Goal: Information Seeking & Learning: Learn about a topic

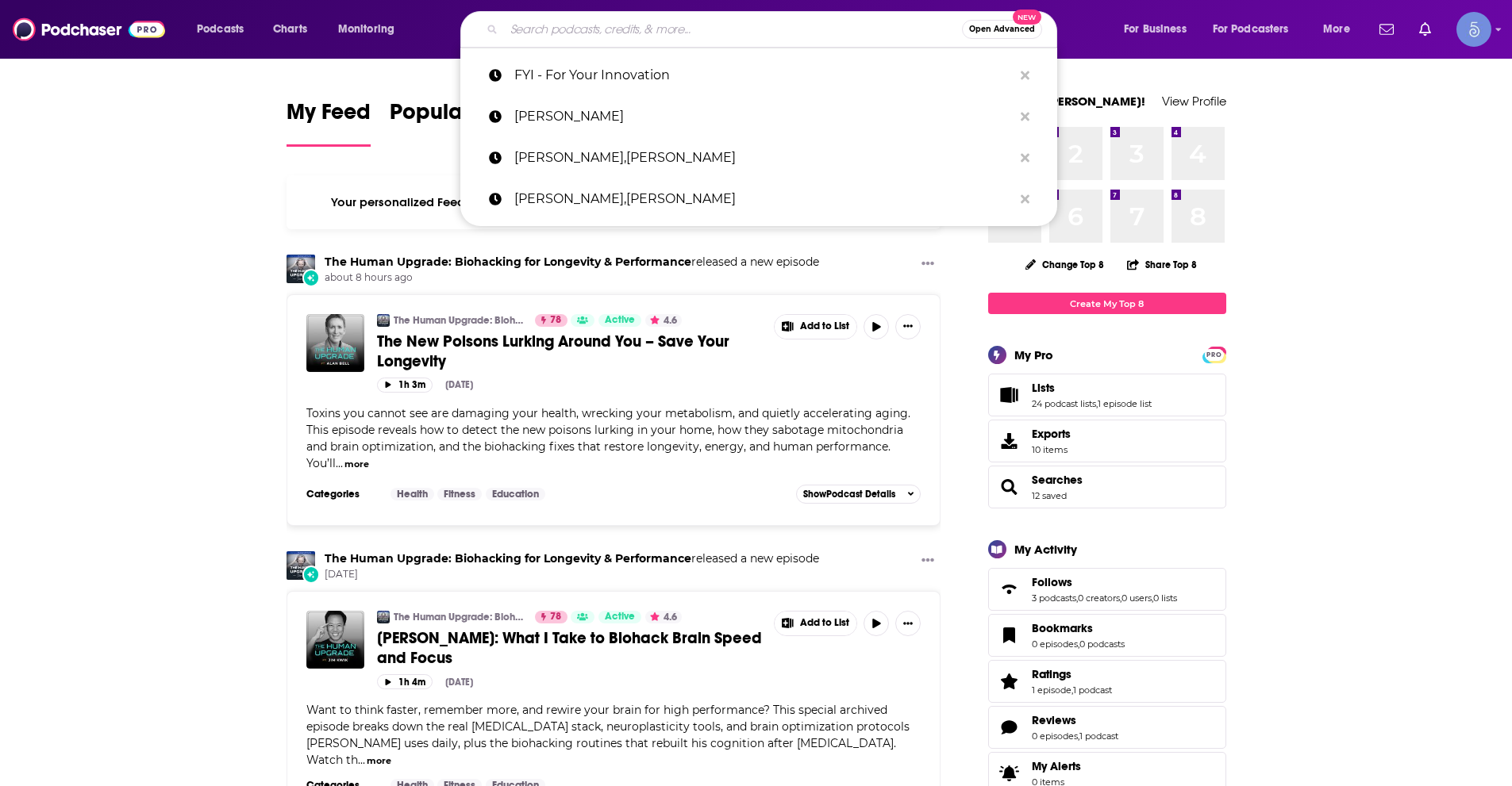
click at [605, 19] on input "Search podcasts, credits, & more..." at bounding box center [733, 29] width 458 height 26
paste input "Soul Aligned Self Care"
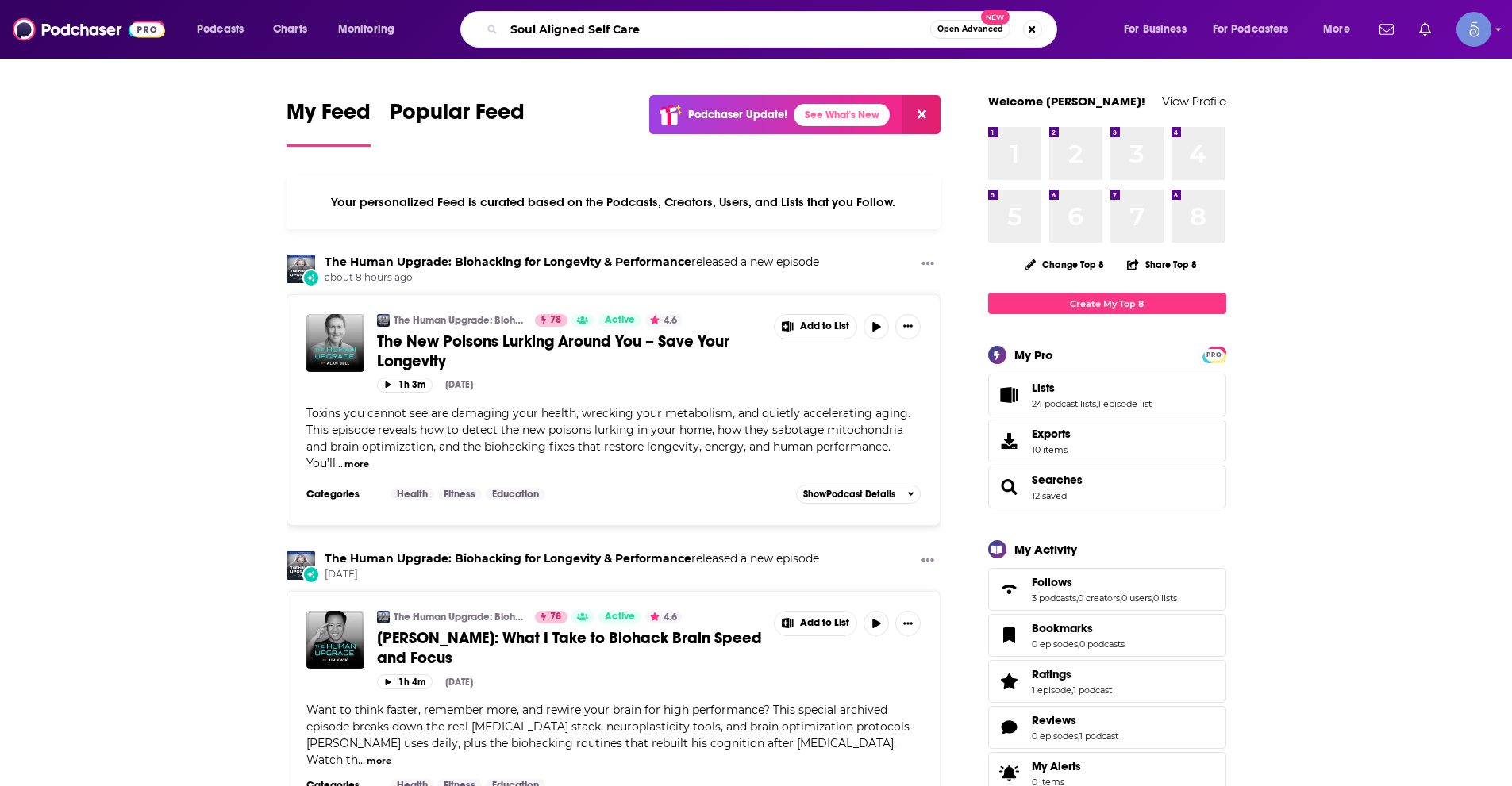
type input "Soul Aligned Self Care"
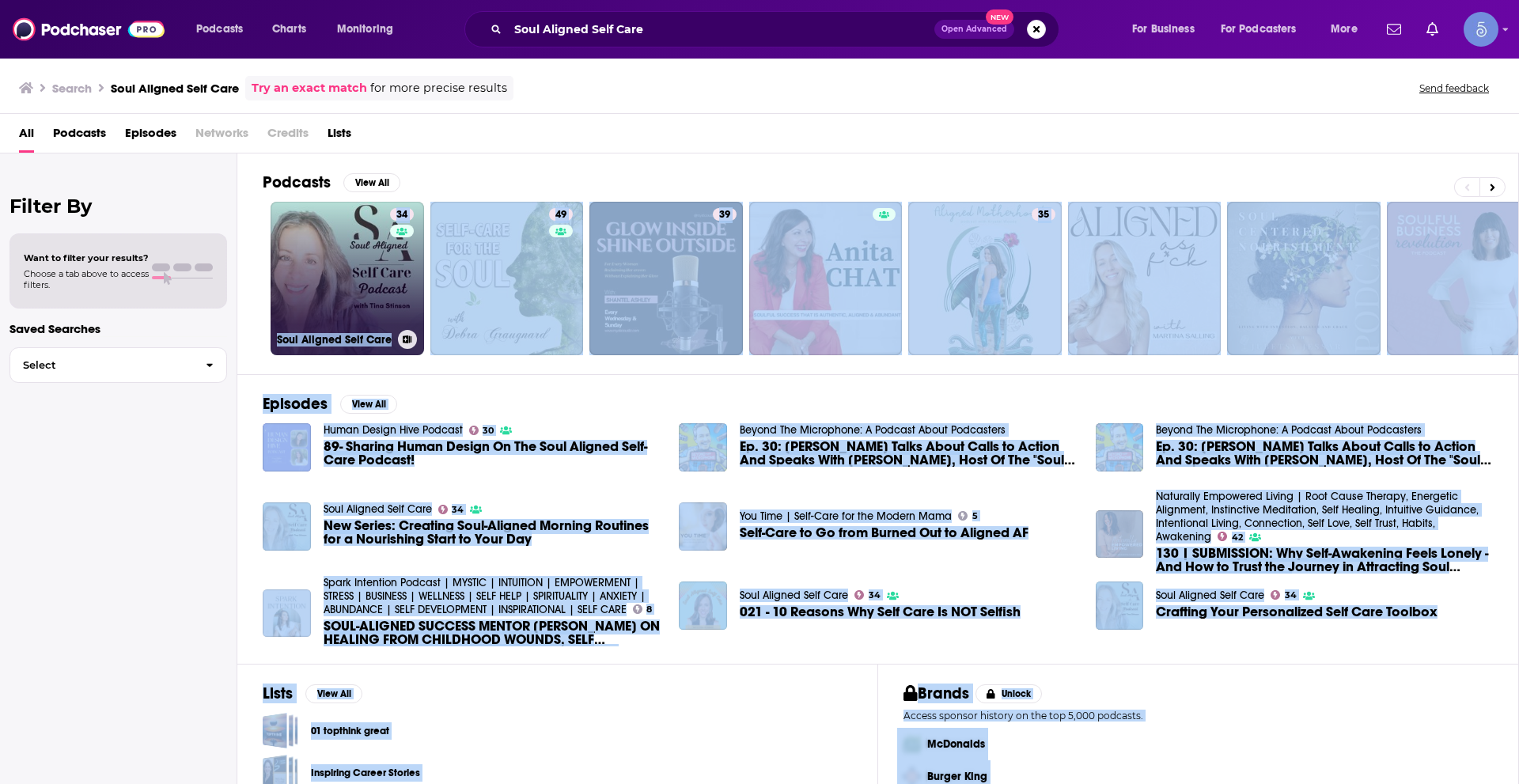
click at [351, 291] on link "34 Soul Aligned Self Care" at bounding box center [347, 278] width 154 height 154
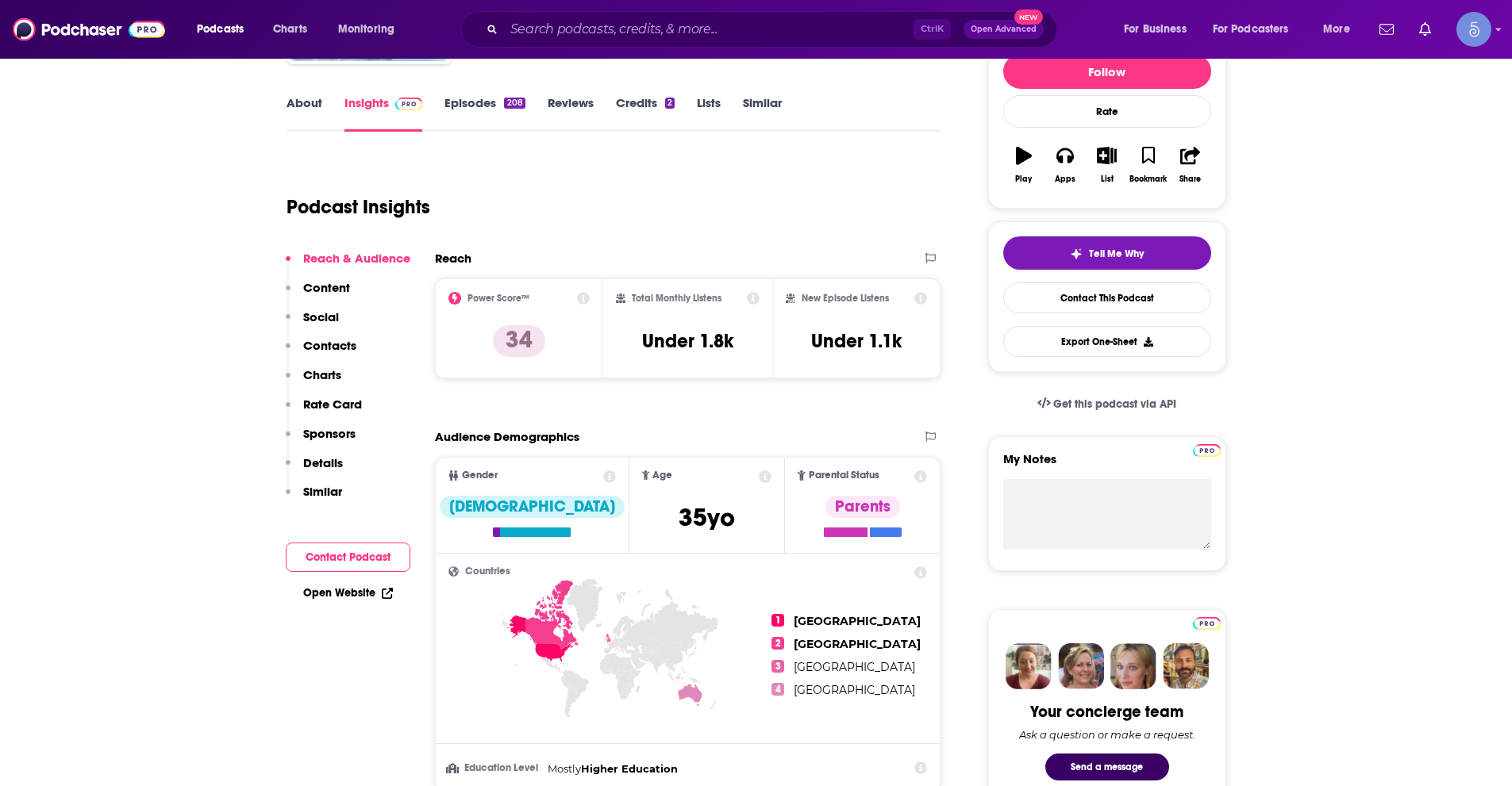
scroll to position [238, 0]
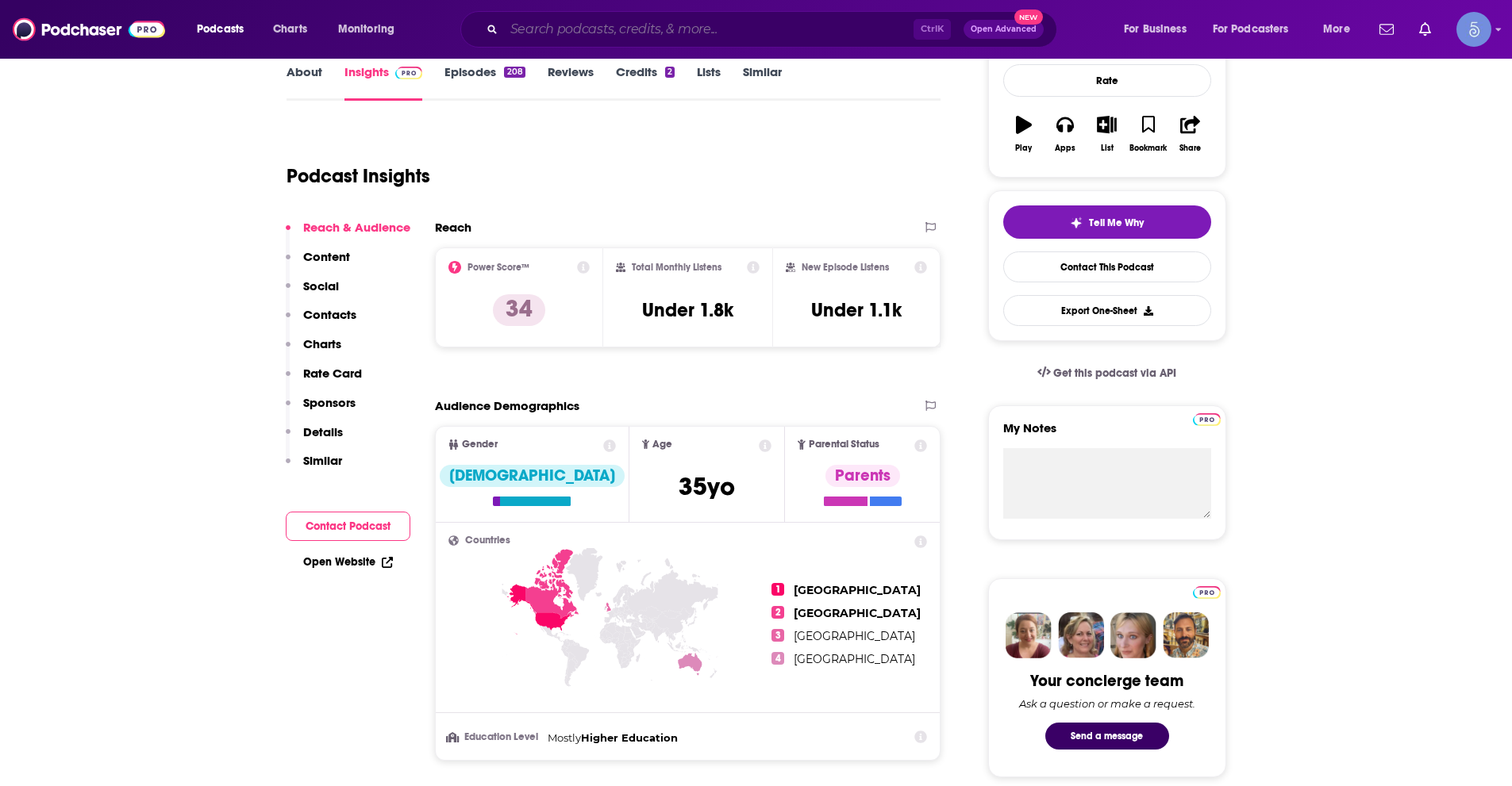
click at [546, 16] on input "Search podcasts, credits, & more..." at bounding box center [708, 29] width 409 height 26
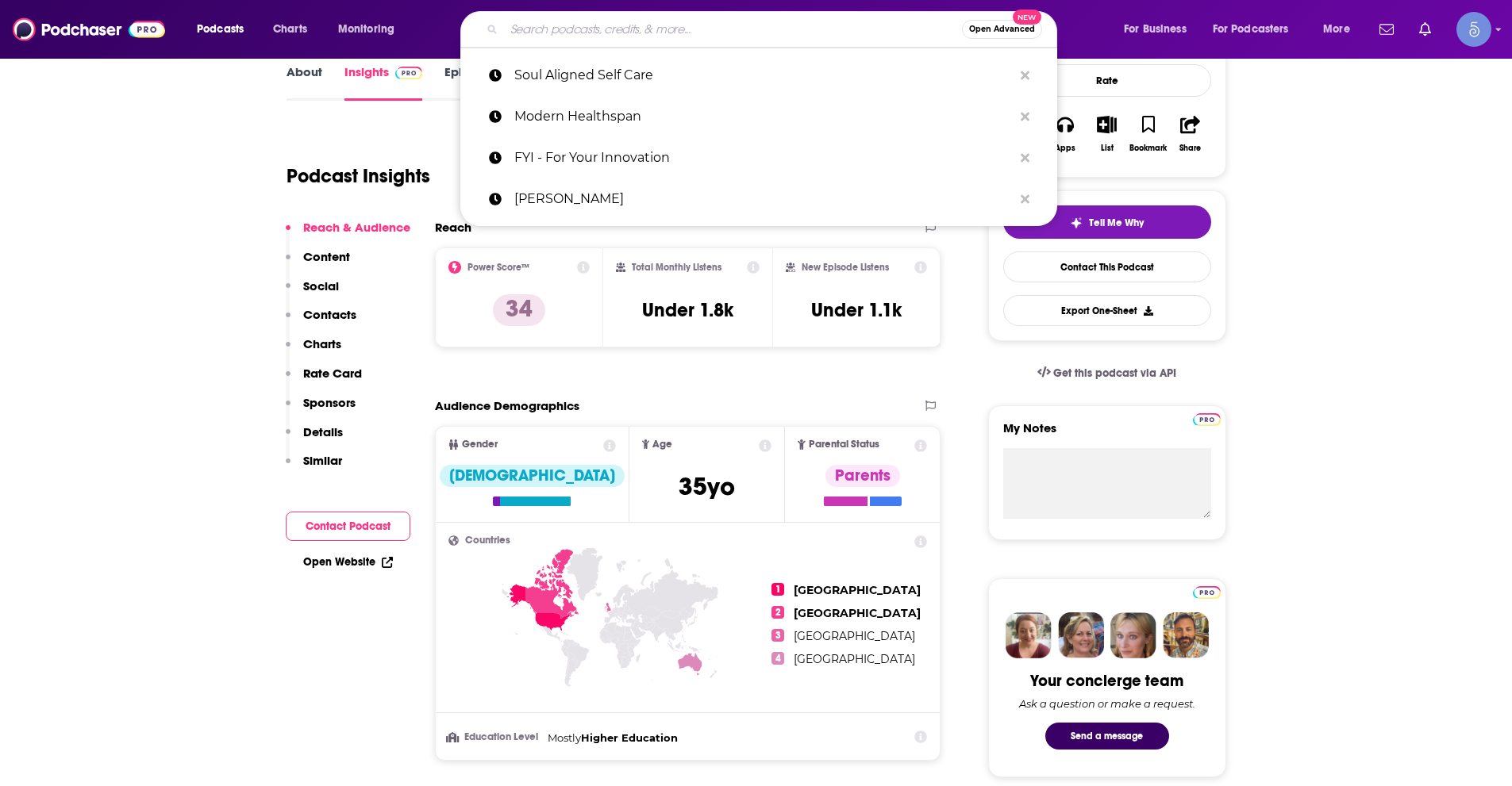
paste input "Spirit of Enquiry: Wellbeing Conversations for Change"
type input "Spirit of Enquiry: Wellbeing Conversations for Change"
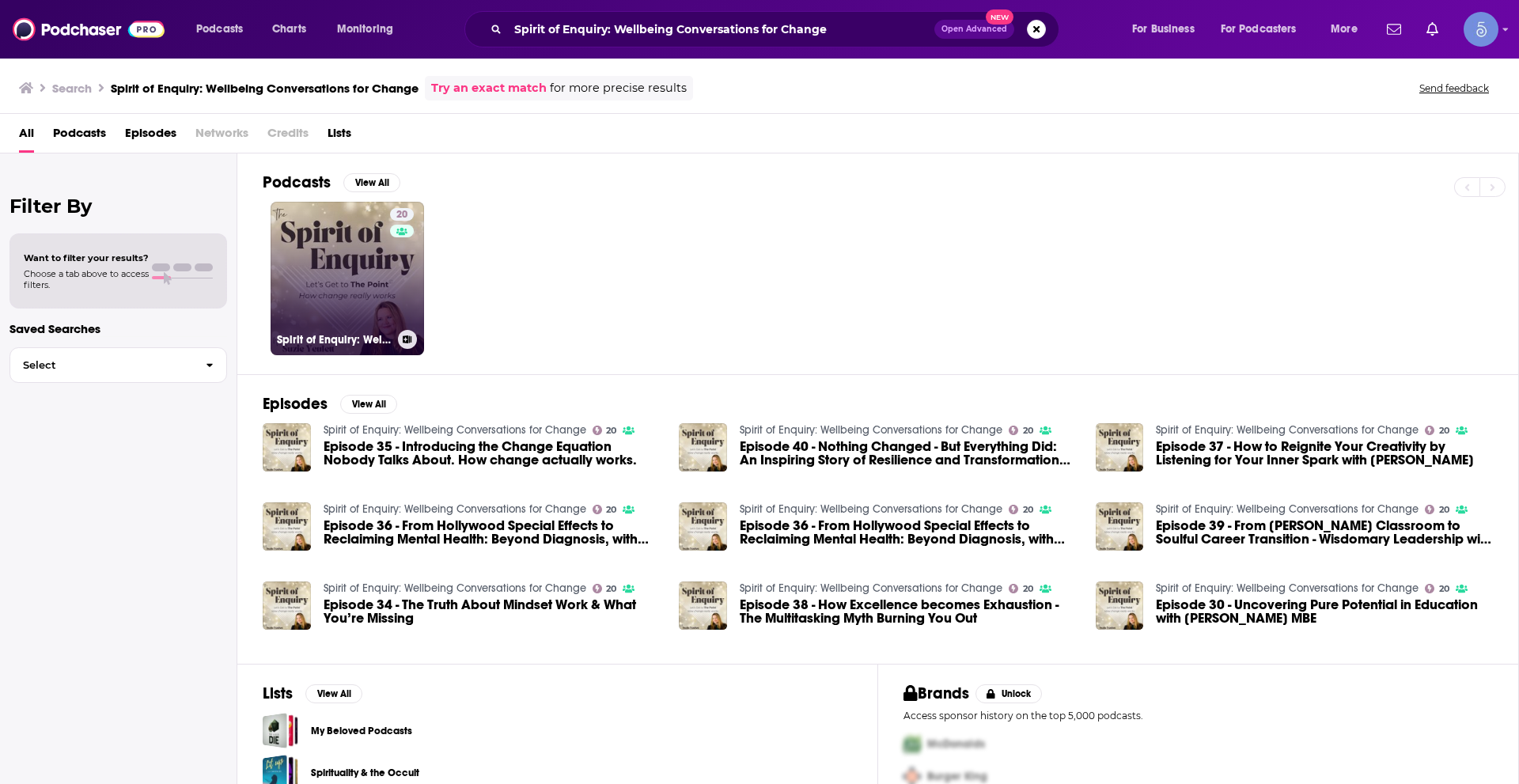
click at [395, 292] on div "20" at bounding box center [404, 268] width 28 height 121
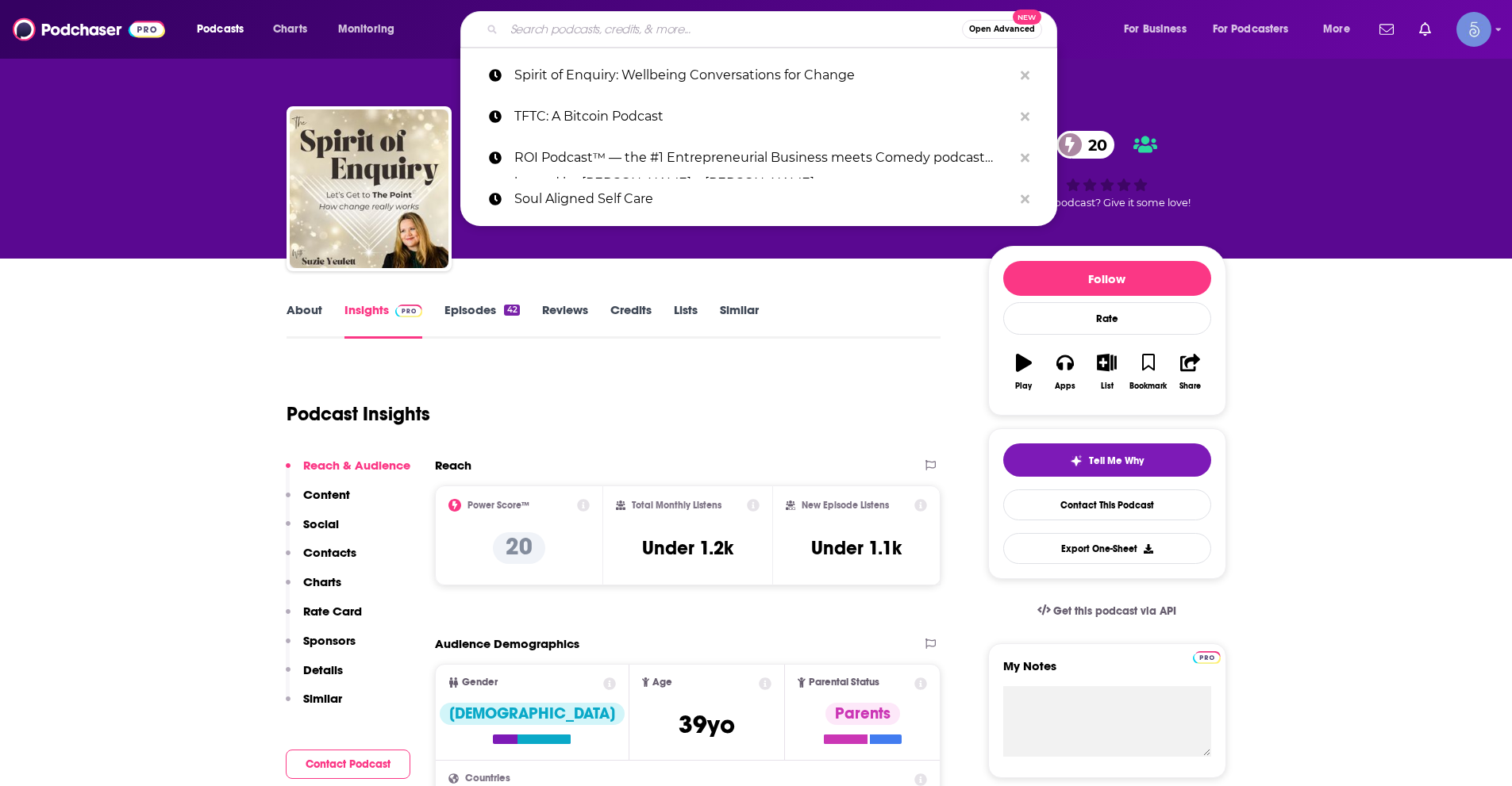
click at [601, 28] on input "Search podcasts, credits, & more..." at bounding box center [733, 29] width 458 height 26
paste input "The [PERSON_NAME] Podcast"
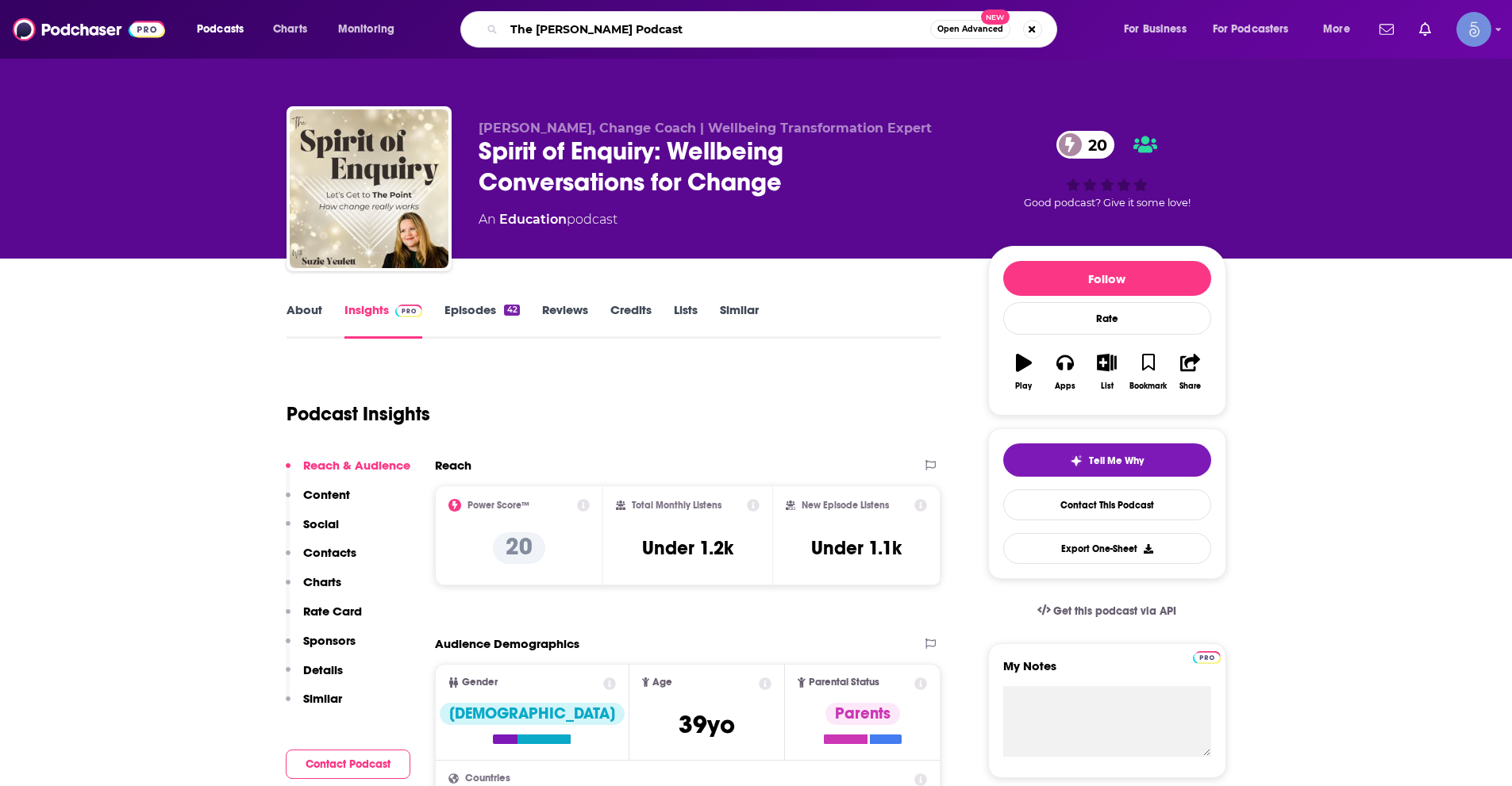
click at [806, 32] on input "The [PERSON_NAME] Podcast" at bounding box center [717, 29] width 427 height 26
click at [805, 32] on input "The [PERSON_NAME] Podcast" at bounding box center [717, 29] width 427 height 26
paste input "Change Your Brain Every Day"
type input "Change Your Brain Every Day"
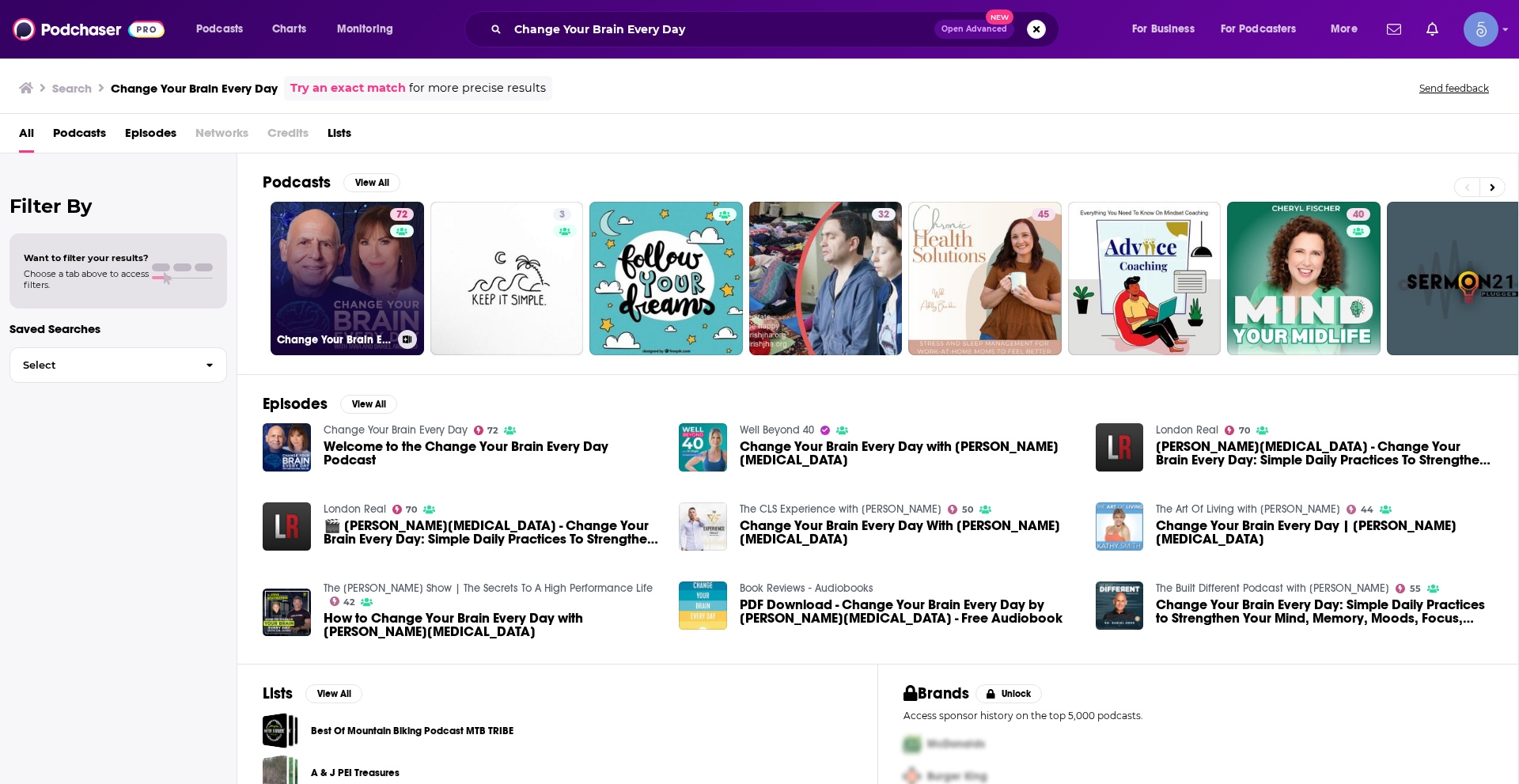
click at [302, 300] on link "72 Change Your Brain Every Day" at bounding box center [347, 278] width 154 height 154
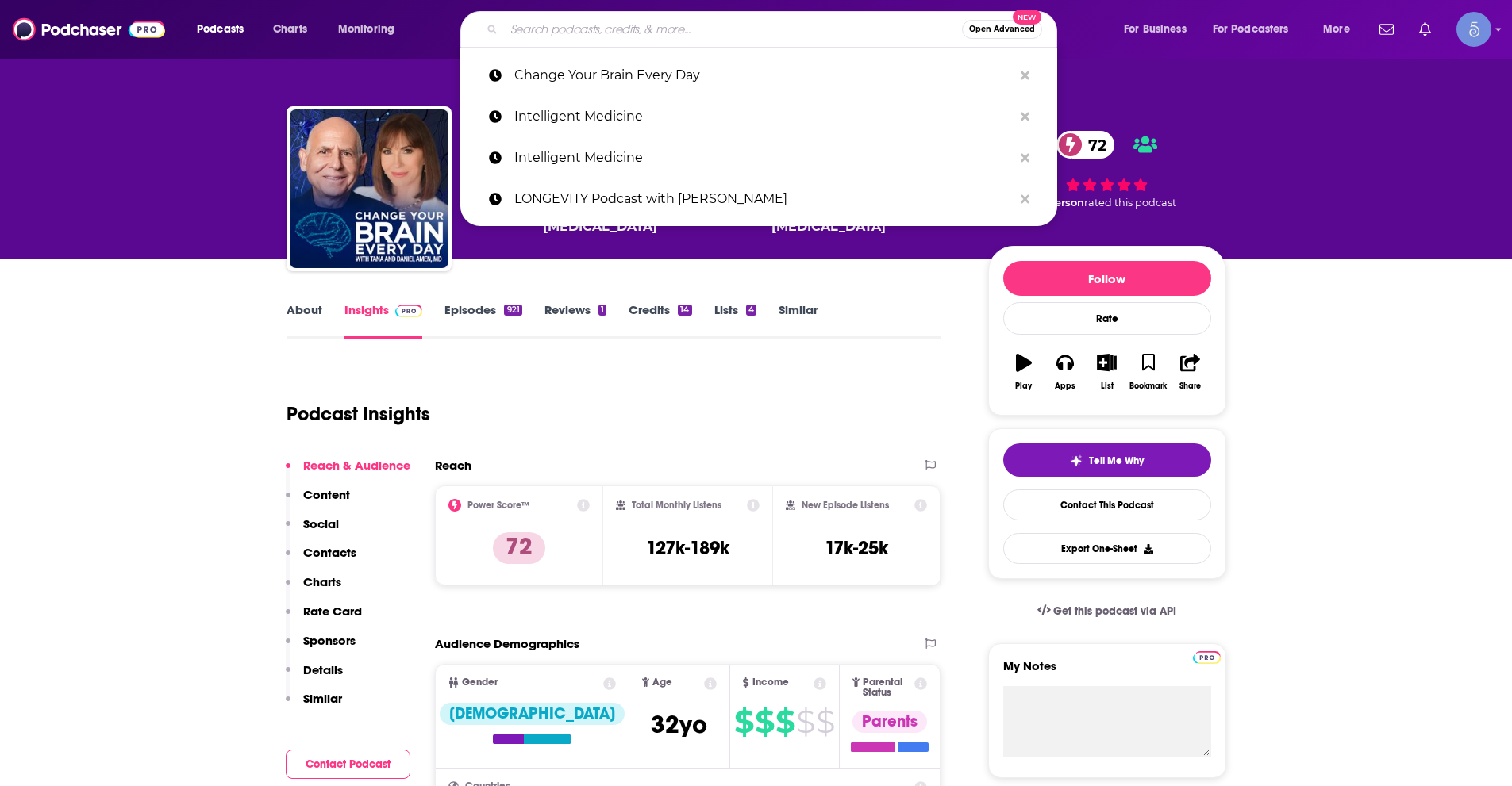
click at [581, 31] on input "Search podcasts, credits, & more..." at bounding box center [733, 29] width 458 height 26
paste input "Unleash Your Greatness Within"
type input "Unleash Your Greatness Within"
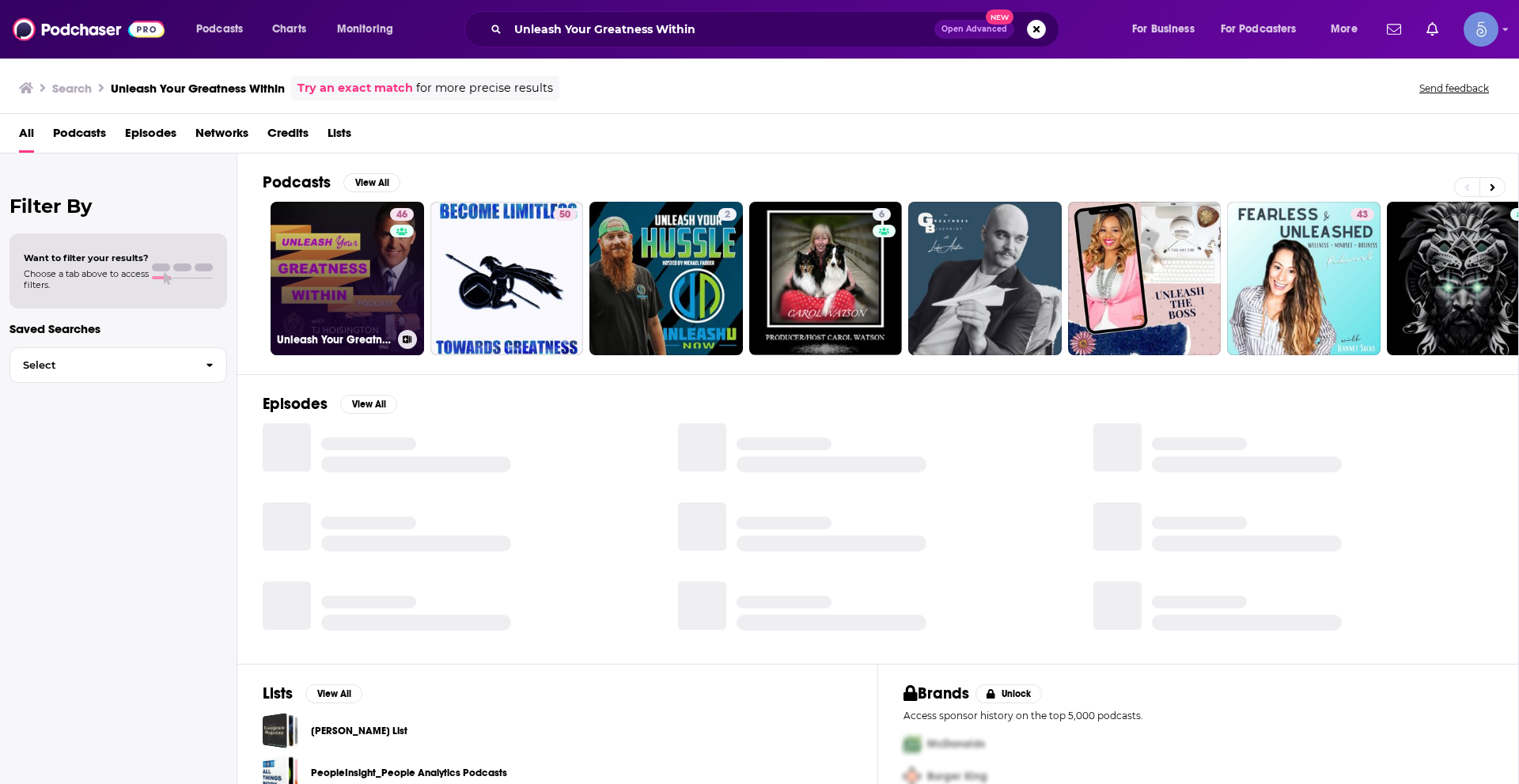
click at [380, 275] on link "46 Unleash Your Greatness Within" at bounding box center [347, 278] width 154 height 154
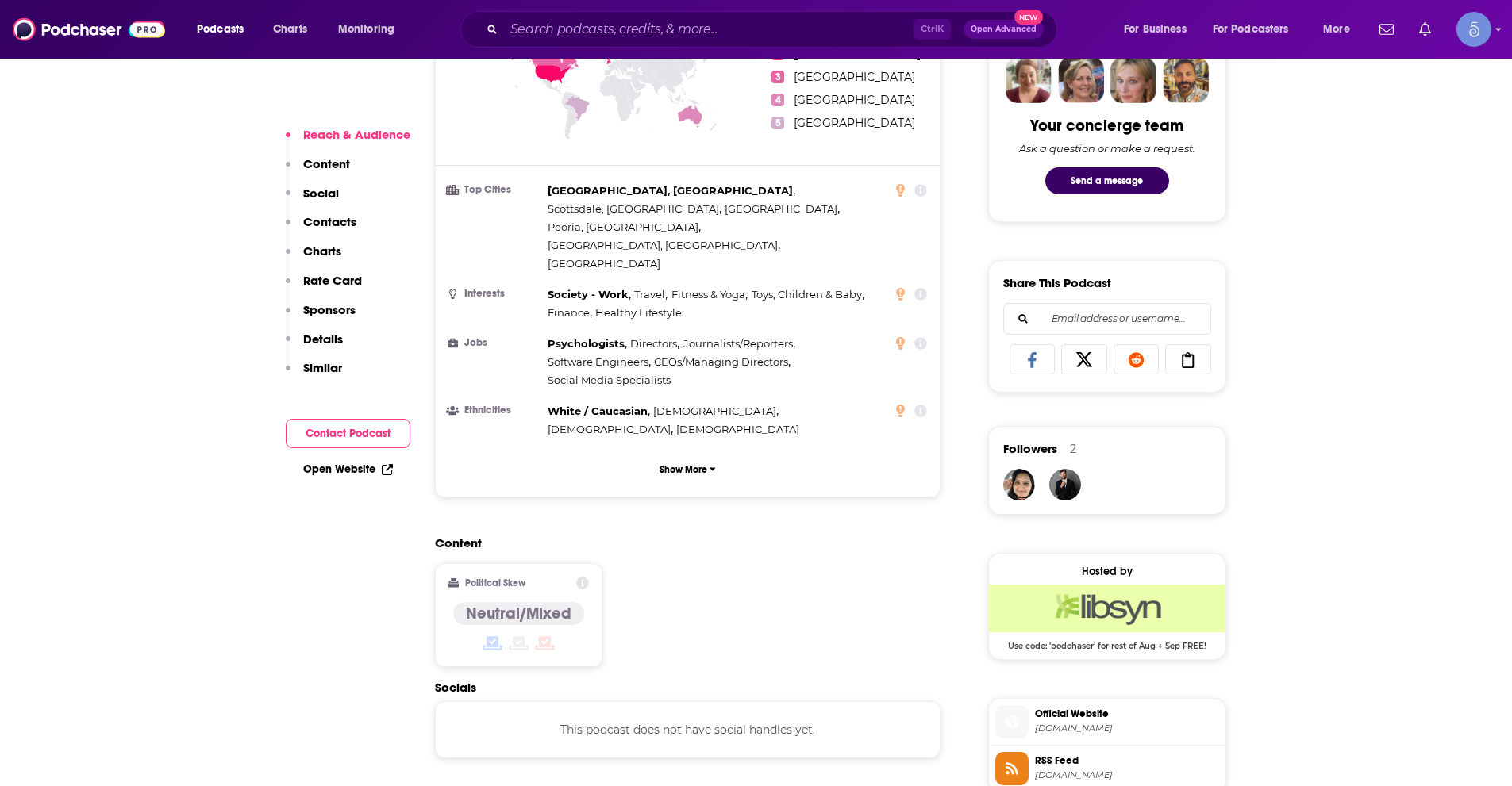
scroll to position [1190, 0]
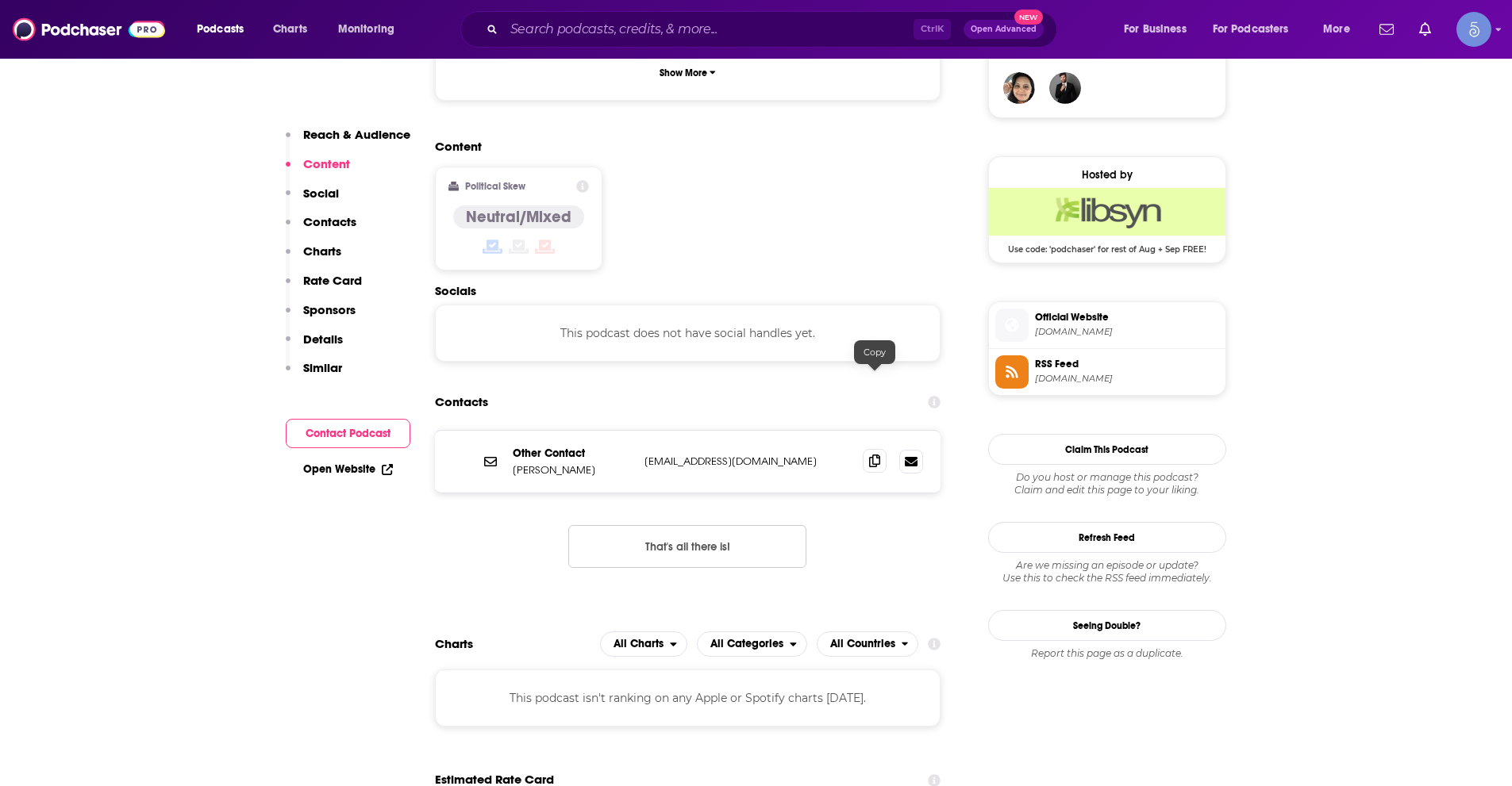
click at [875, 454] on icon at bounding box center [874, 460] width 11 height 12
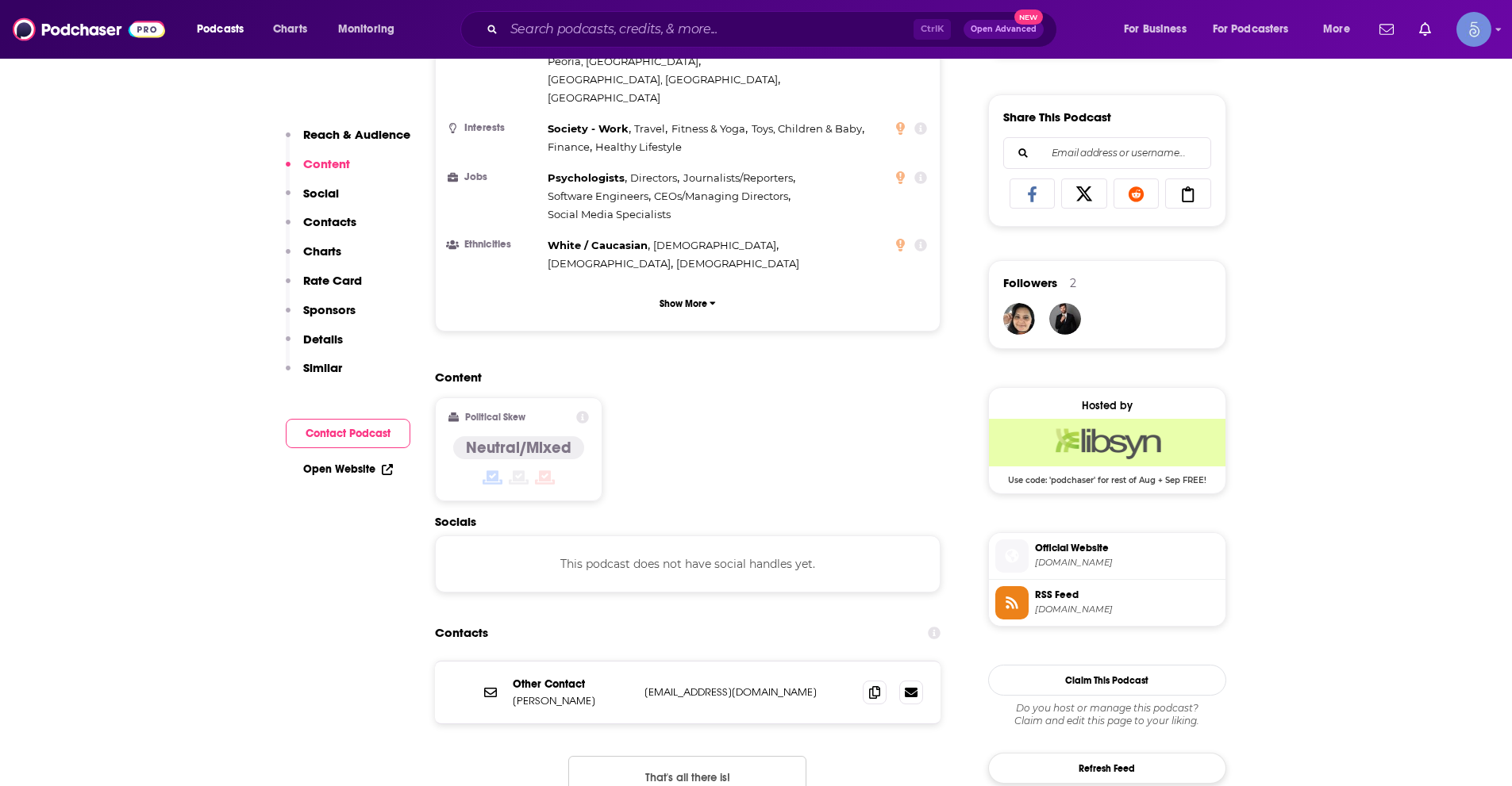
scroll to position [951, 0]
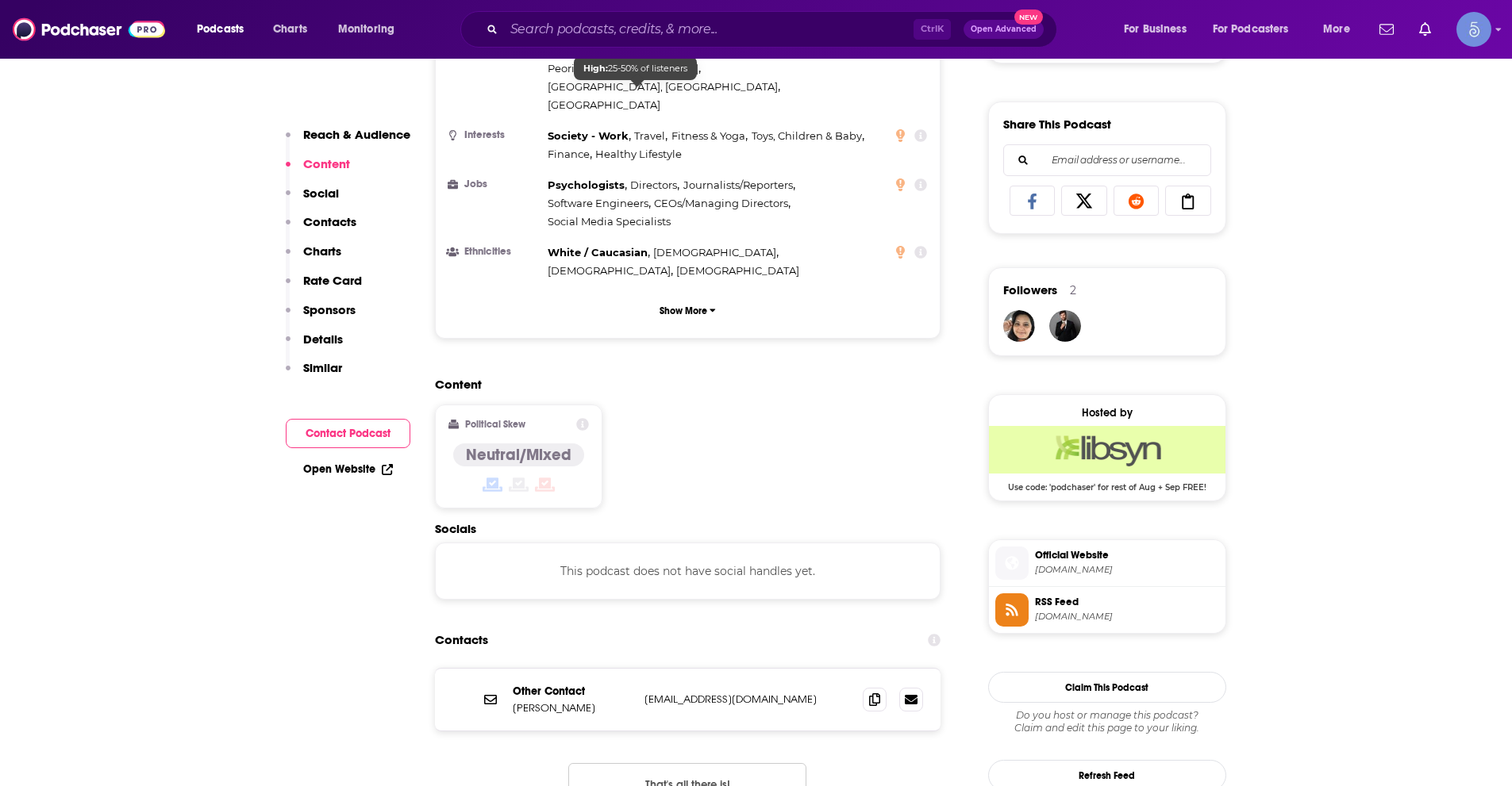
click at [664, 46] on div "Ctrl K Open Advanced New" at bounding box center [758, 29] width 597 height 36
click at [664, 34] on input "Search podcasts, credits, & more..." at bounding box center [708, 29] width 409 height 26
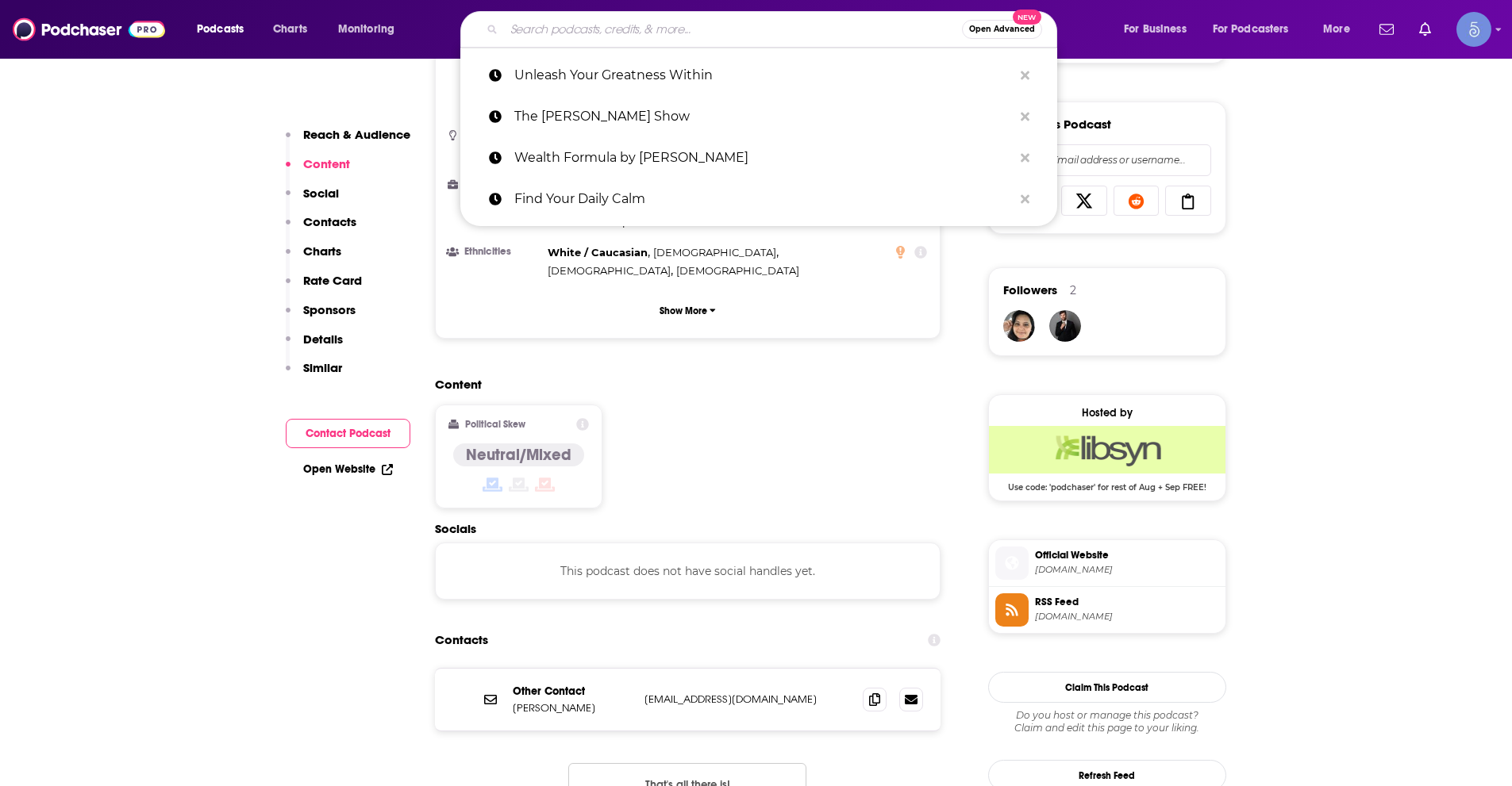
paste input "Life Coaching with [PERSON_NAME]"
type input "Life Coaching with [PERSON_NAME]"
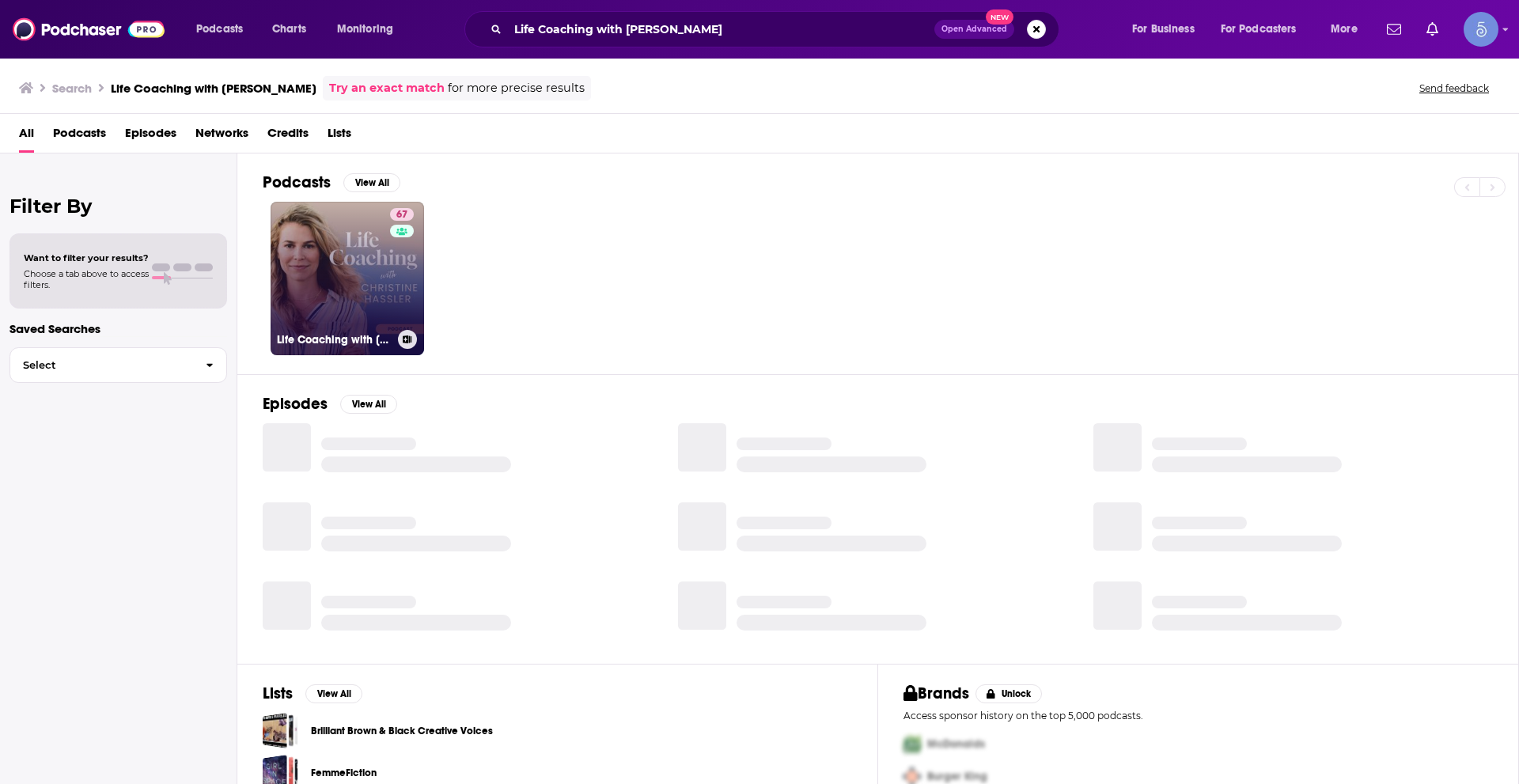
click at [354, 310] on link "67 Life Coaching with [PERSON_NAME]" at bounding box center [347, 278] width 154 height 154
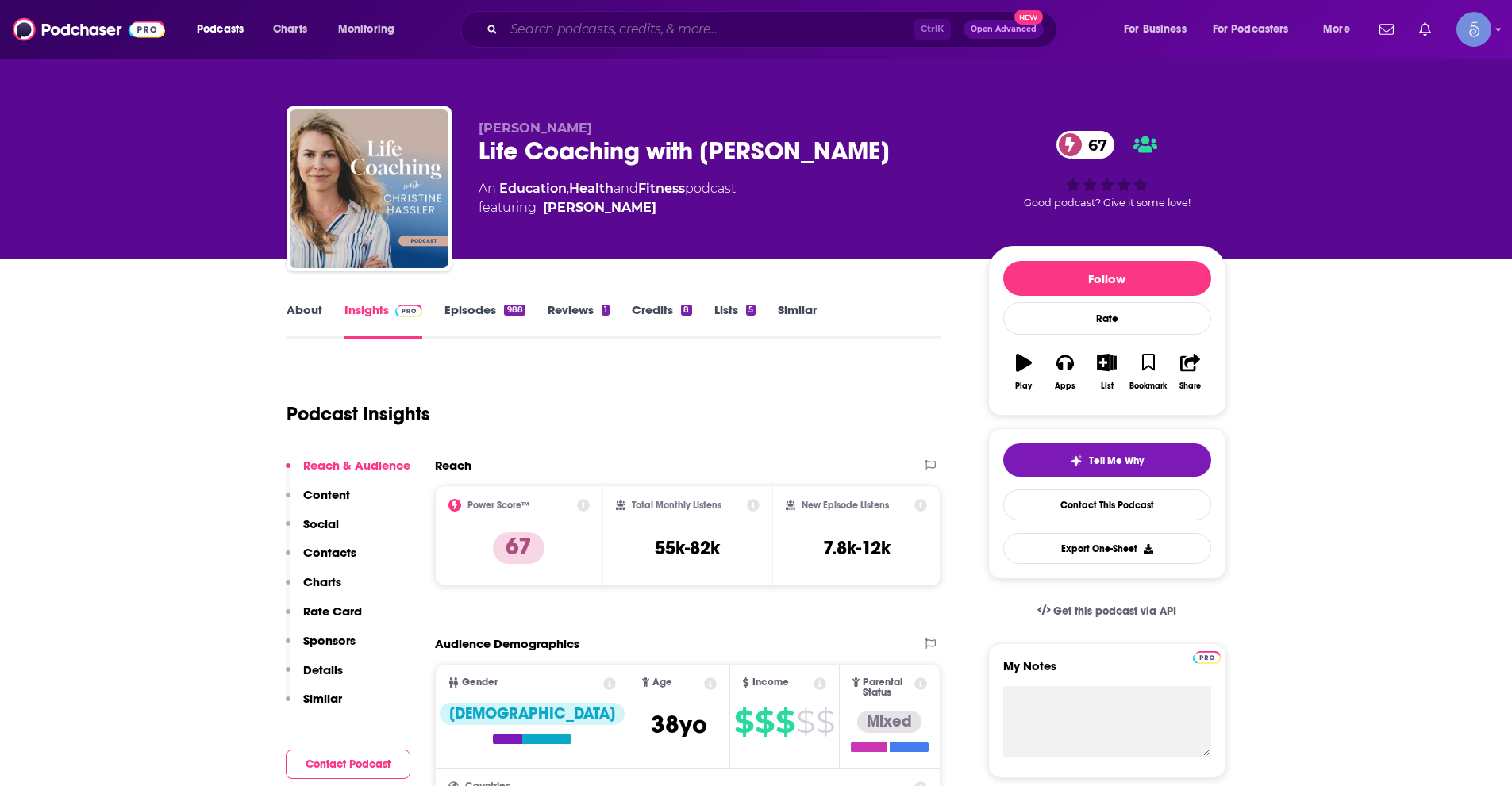
click at [604, 19] on input "Search podcasts, credits, & more..." at bounding box center [708, 29] width 409 height 26
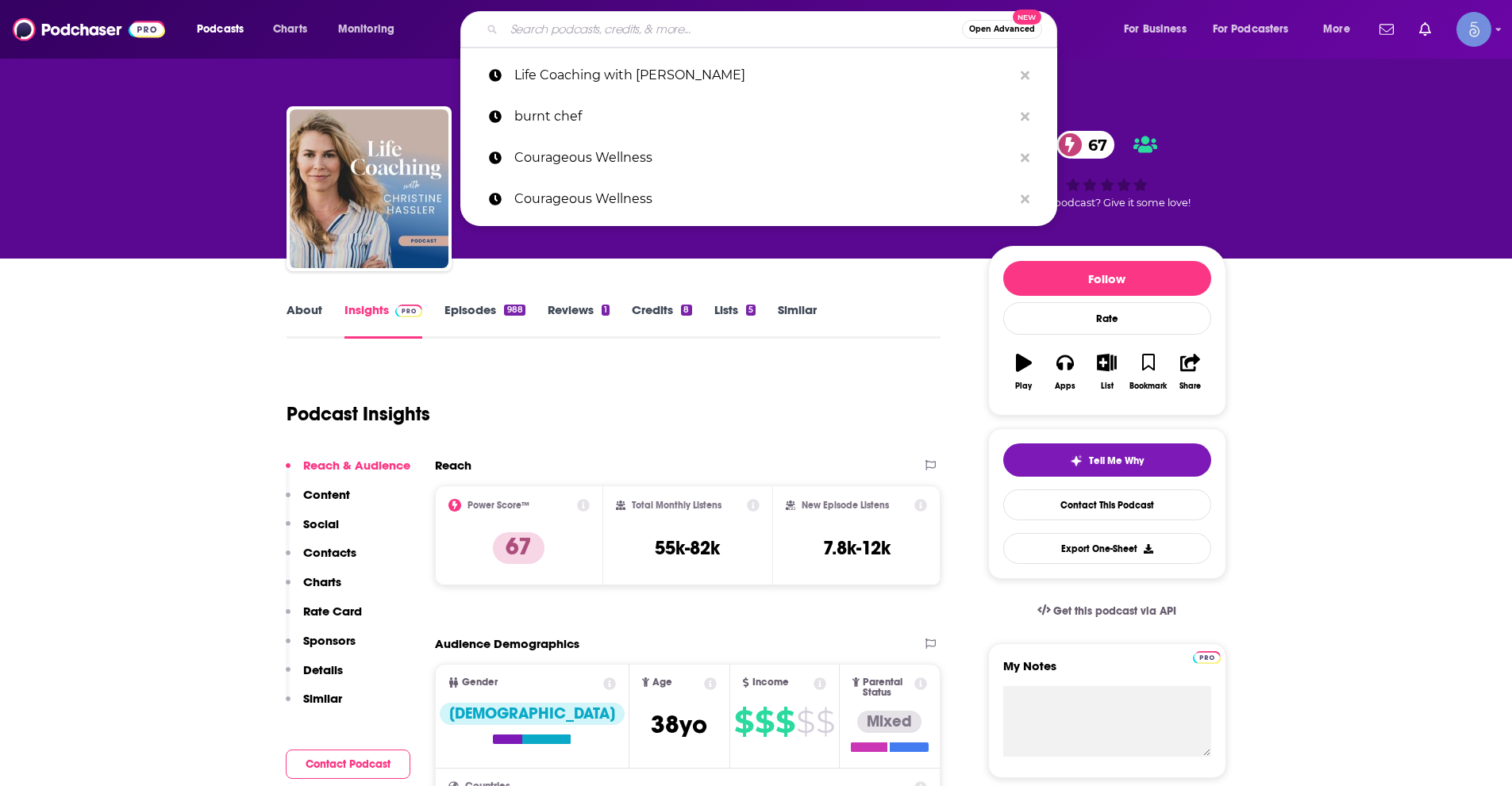
paste input "Would You Believe…? with [PERSON_NAME]"
type input "Would You Believe…? with [PERSON_NAME]"
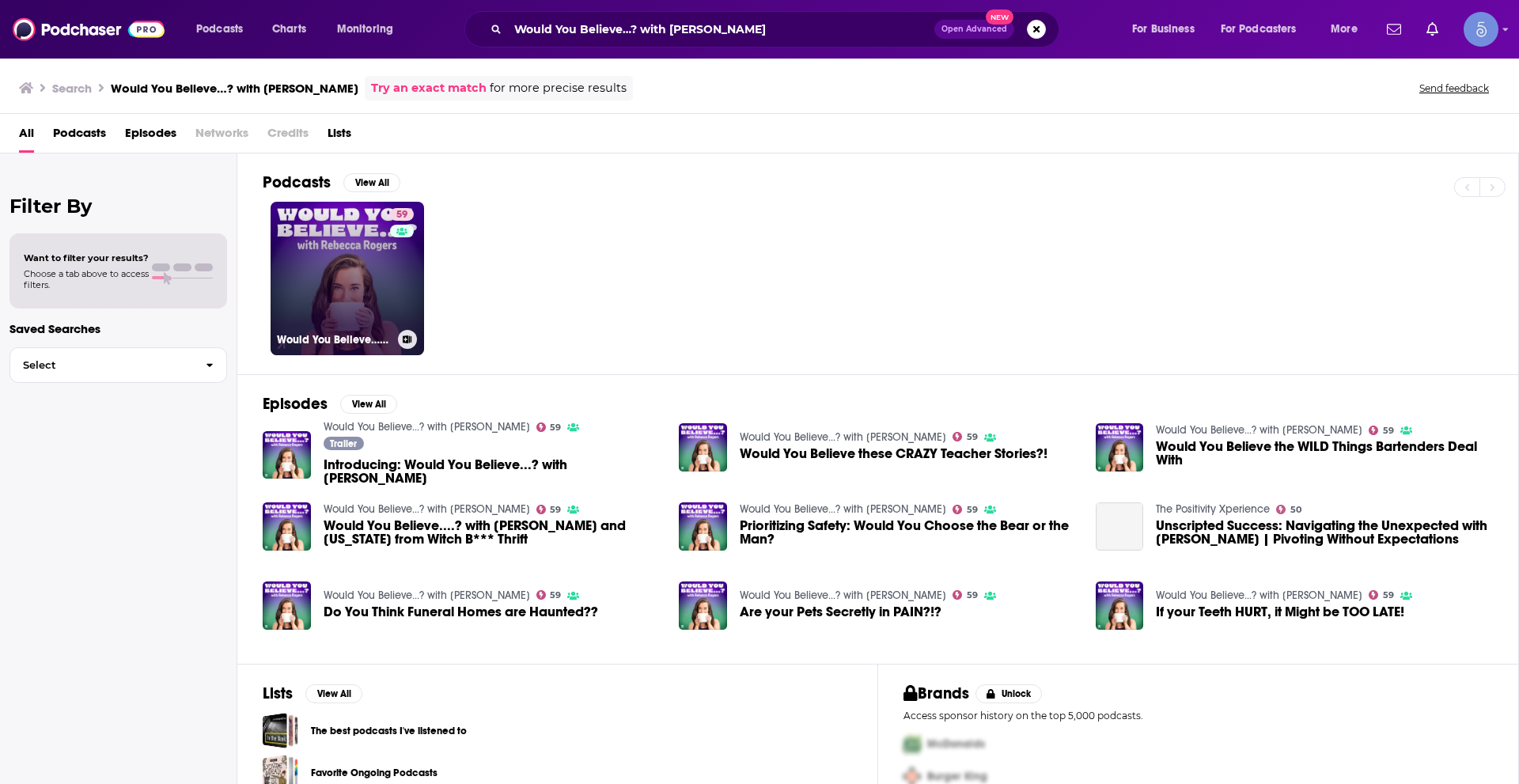
click at [362, 266] on link "59 Would You Believe…? with [PERSON_NAME]" at bounding box center [347, 278] width 154 height 154
